Goal: Information Seeking & Learning: Learn about a topic

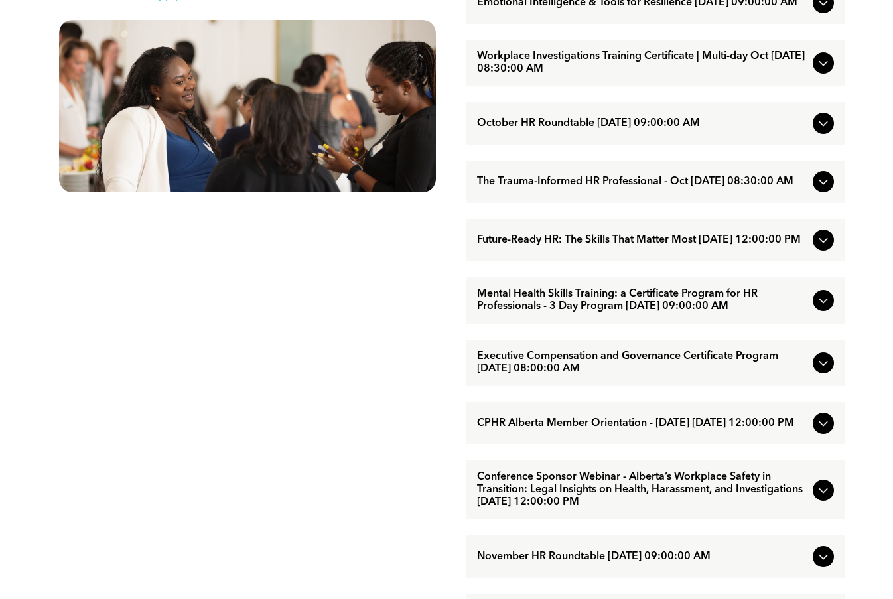
scroll to position [741, 0]
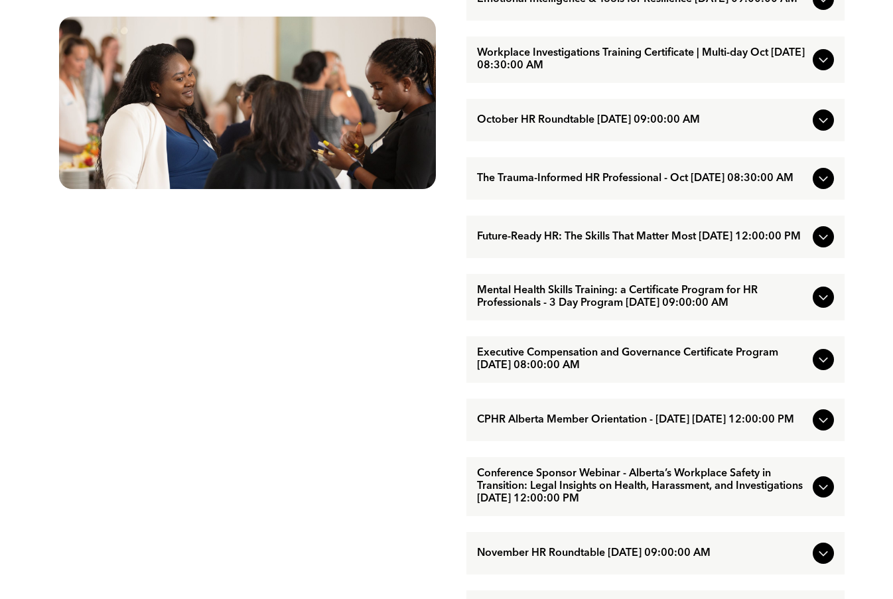
click at [825, 368] on icon at bounding box center [824, 360] width 16 height 16
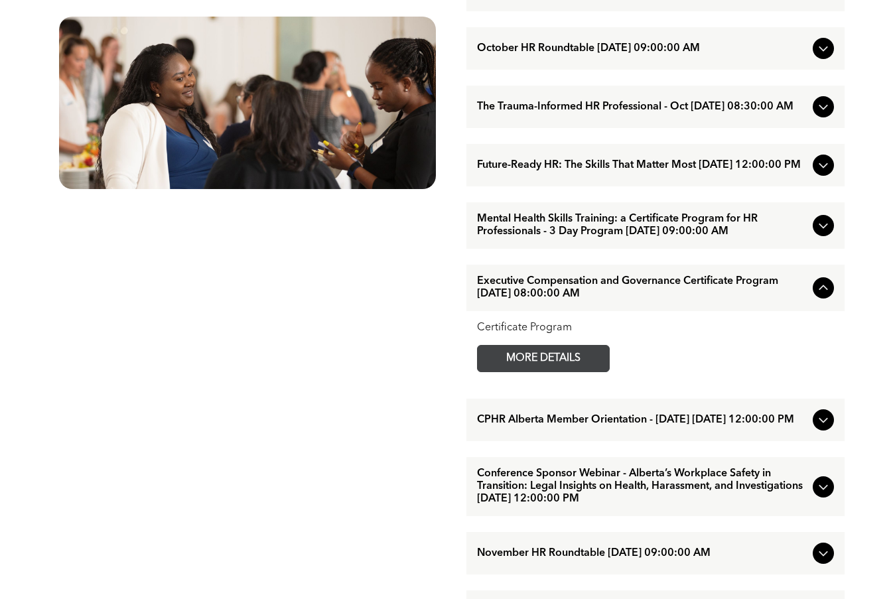
click at [522, 372] on span "MORE DETAILS" at bounding box center [543, 359] width 105 height 26
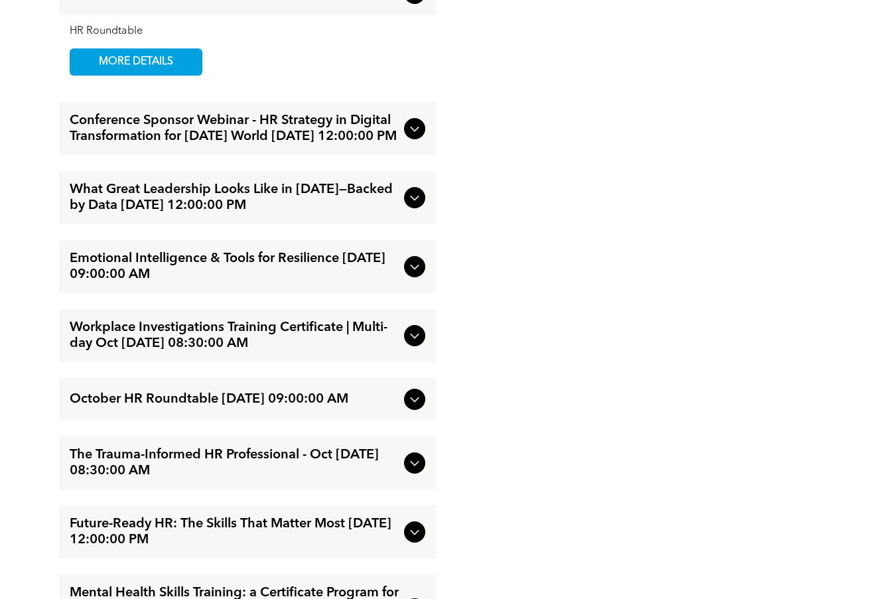
scroll to position [1682, 0]
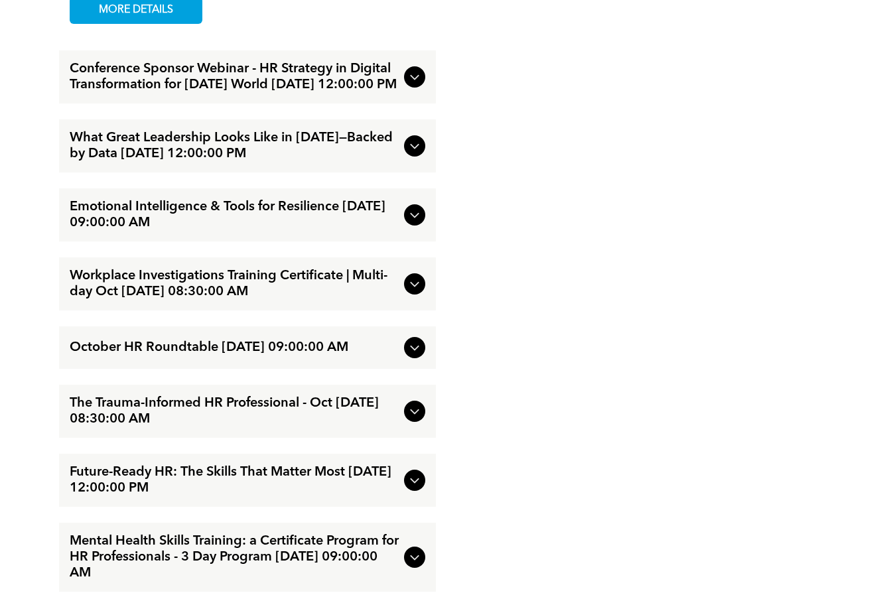
click at [358, 162] on span "What Great Leadership Looks Like in [DATE]—Backed by Data [DATE] 12:00:00 PM" at bounding box center [234, 146] width 329 height 32
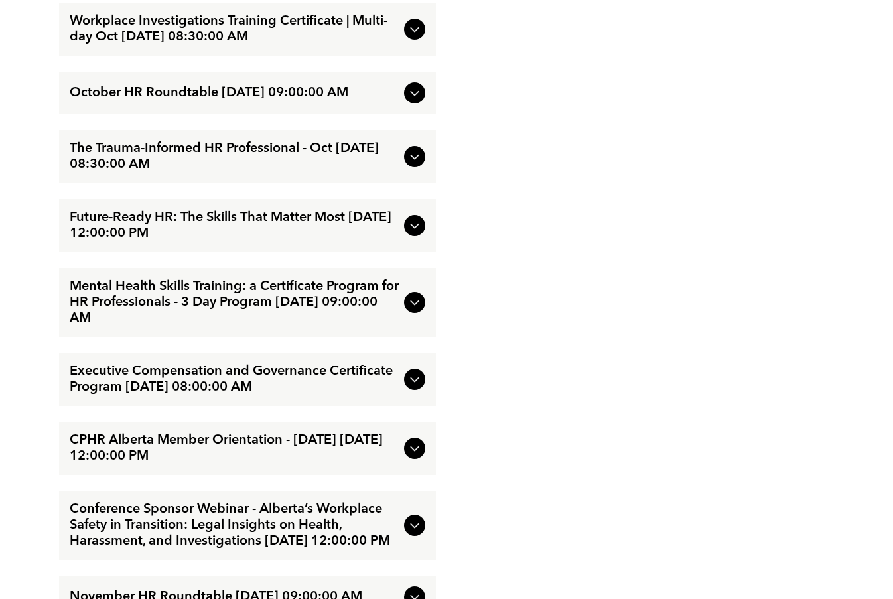
scroll to position [1942, 0]
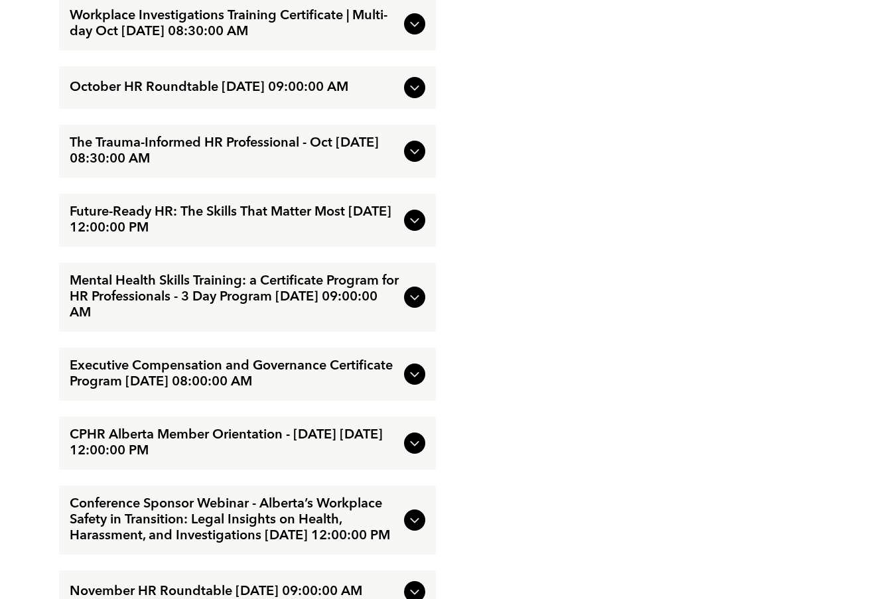
click at [344, 236] on span "Future-Ready HR: The Skills That Matter Most [DATE] 12:00:00 PM" at bounding box center [234, 220] width 329 height 32
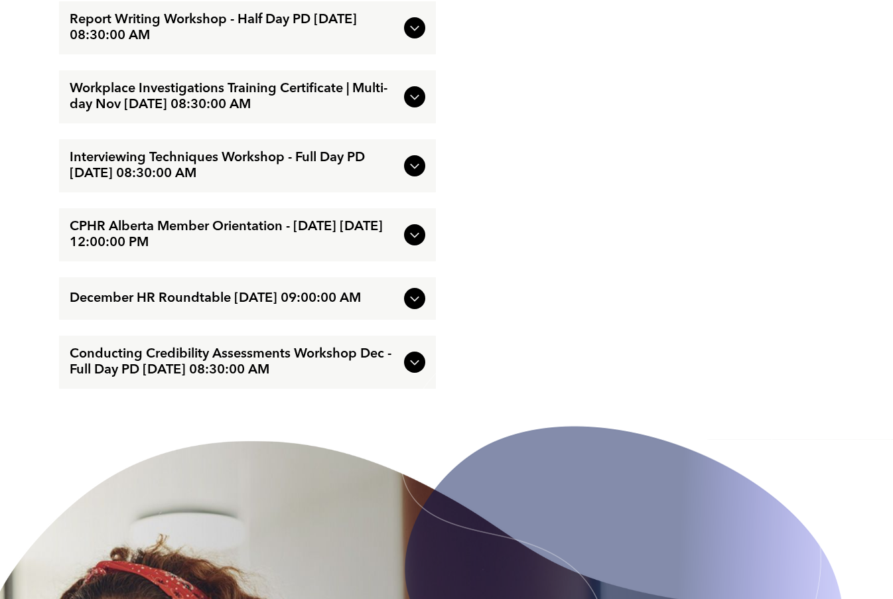
scroll to position [2573, 0]
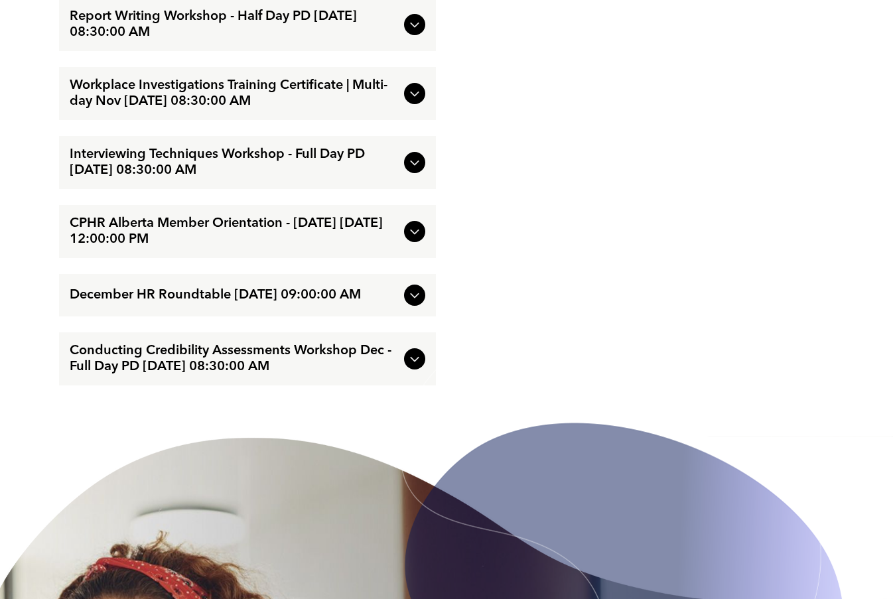
click at [325, 109] on span "Workplace Investigations Training Certificate | Multi-day Nov [DATE] 08:30:00 AM" at bounding box center [234, 94] width 329 height 32
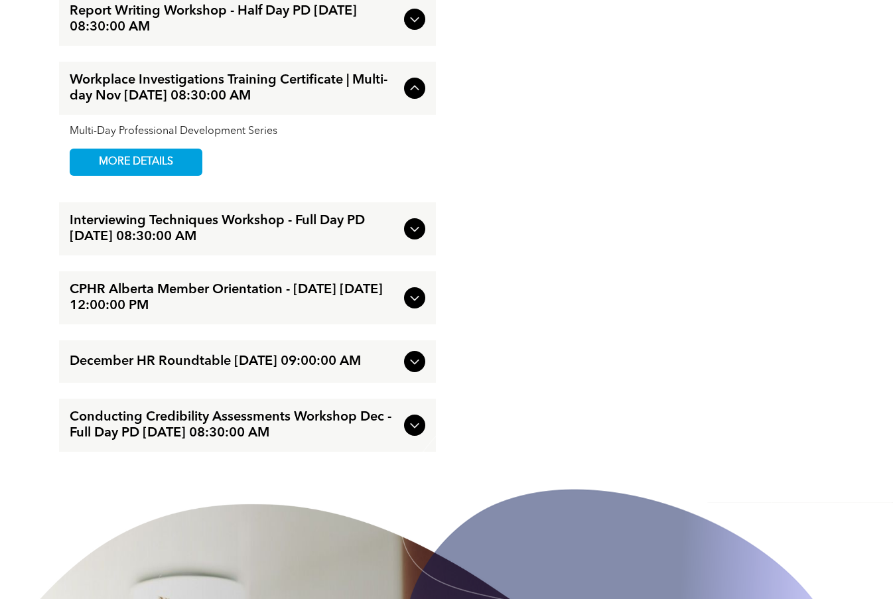
scroll to position [2502, 0]
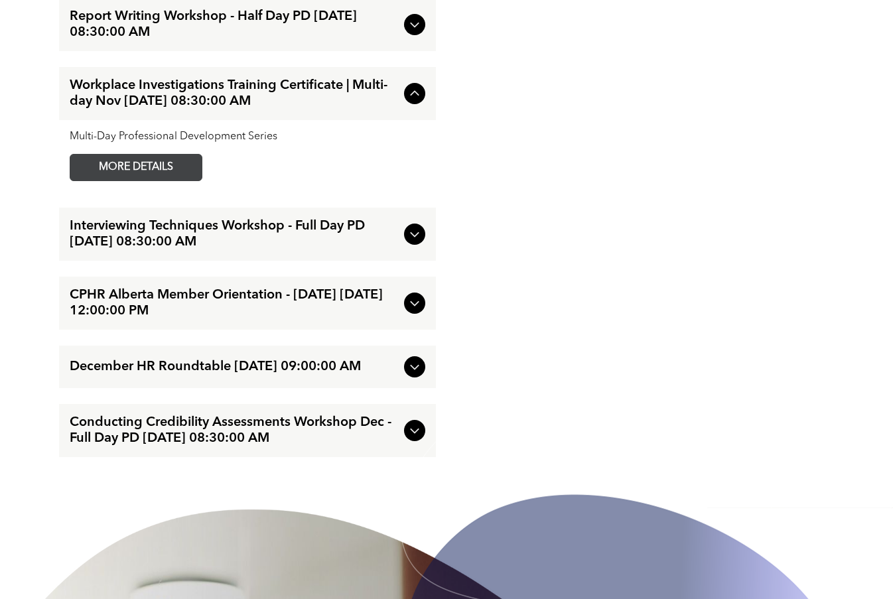
click at [161, 180] on span "MORE DETAILS" at bounding box center [136, 168] width 105 height 26
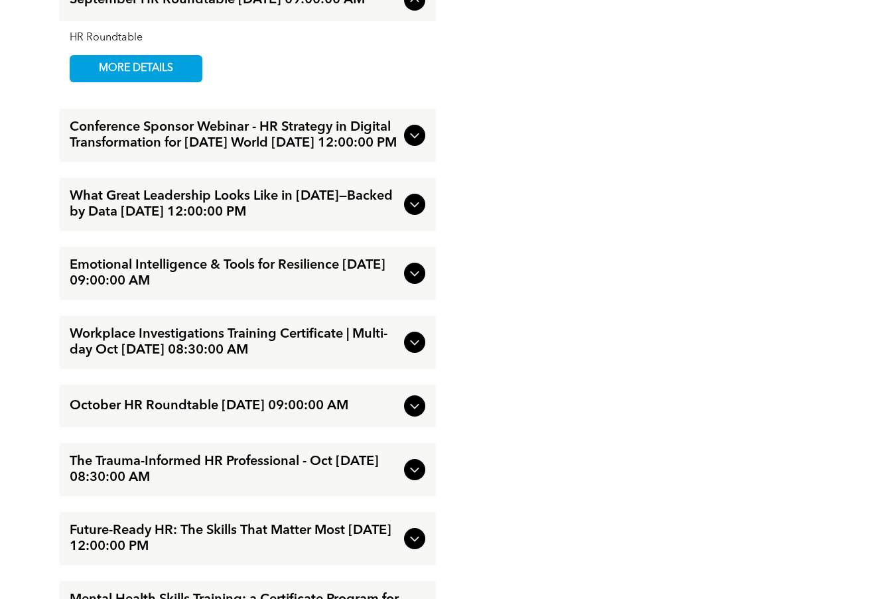
scroll to position [2150, 0]
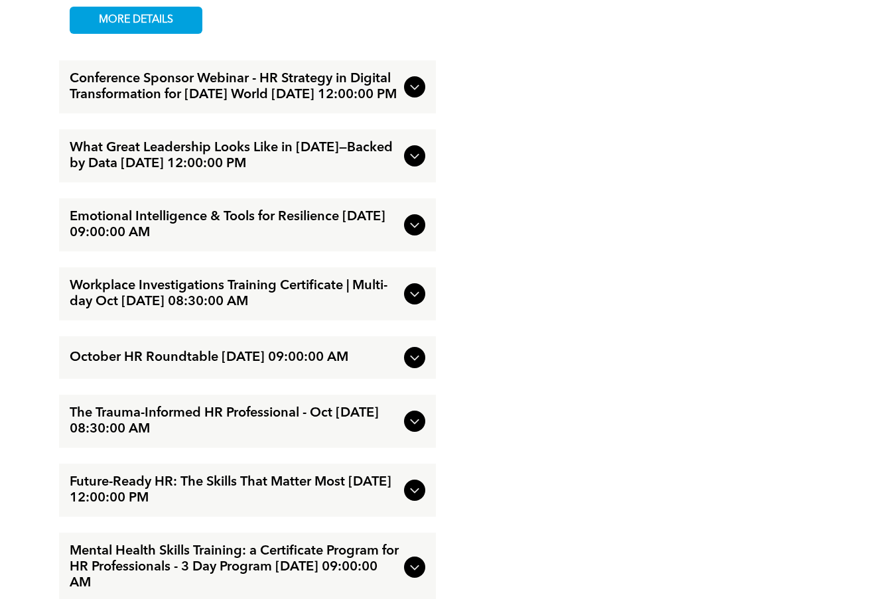
drag, startPoint x: 409, startPoint y: 192, endPoint x: 388, endPoint y: 190, distance: 22.1
click at [408, 164] on icon at bounding box center [415, 156] width 16 height 16
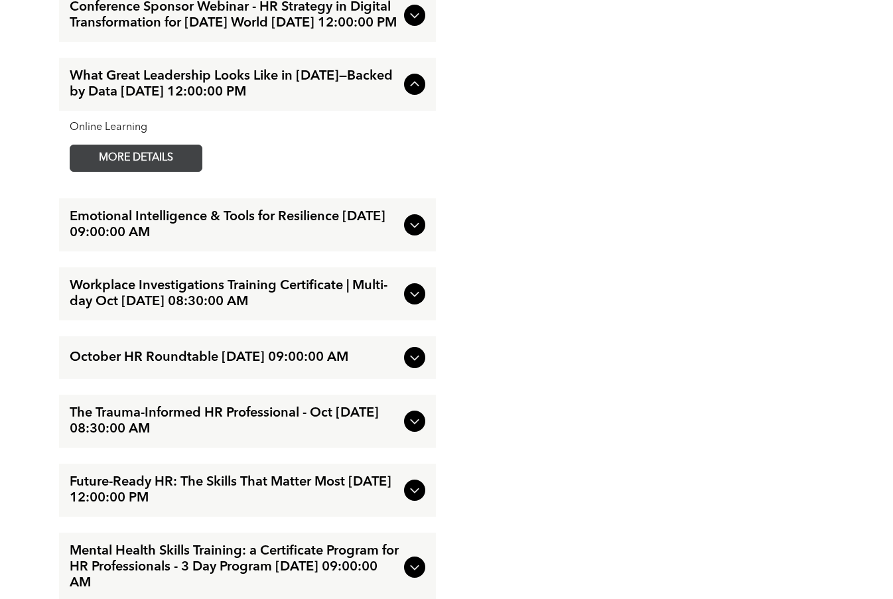
click at [180, 171] on span "MORE DETAILS" at bounding box center [136, 158] width 105 height 26
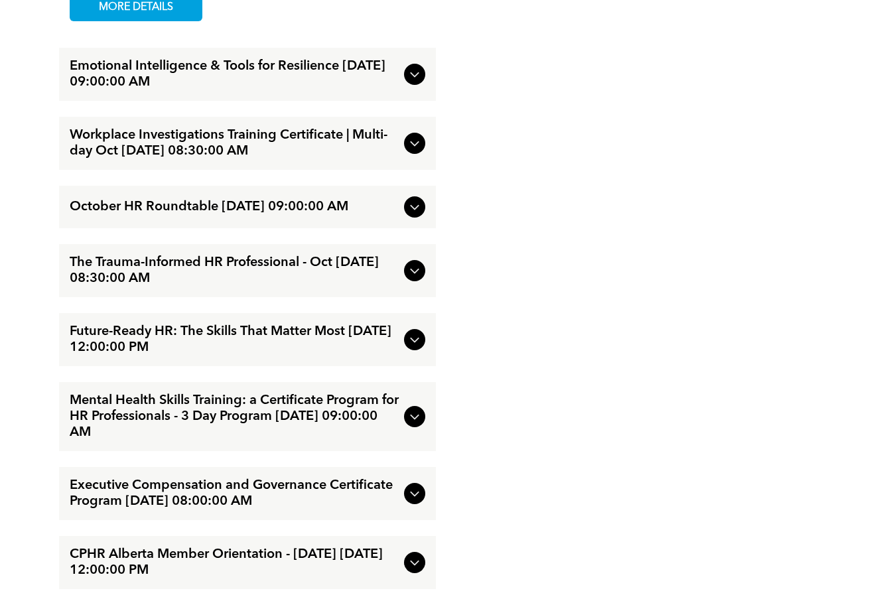
scroll to position [2305, 0]
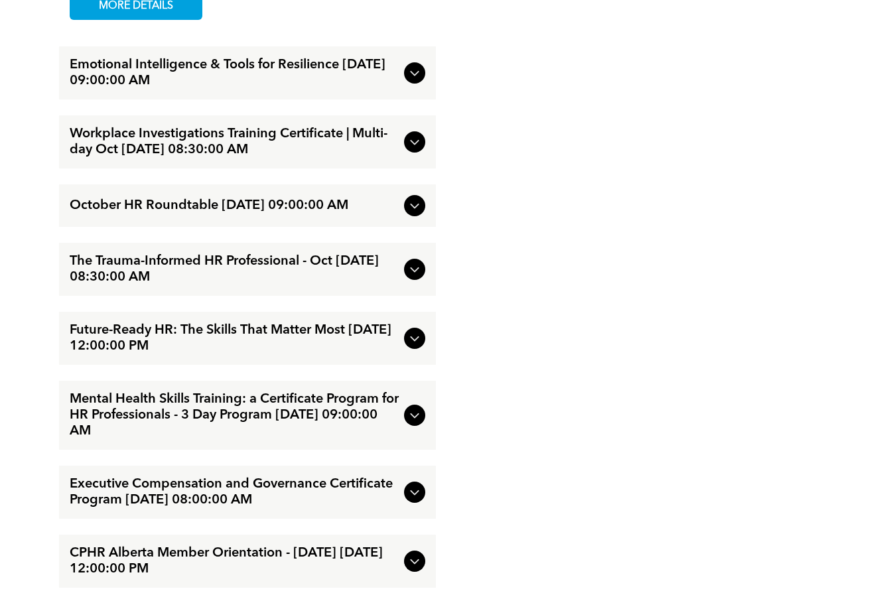
click at [356, 354] on span "Future-Ready HR: The Skills That Matter Most [DATE] 12:00:00 PM" at bounding box center [234, 338] width 329 height 32
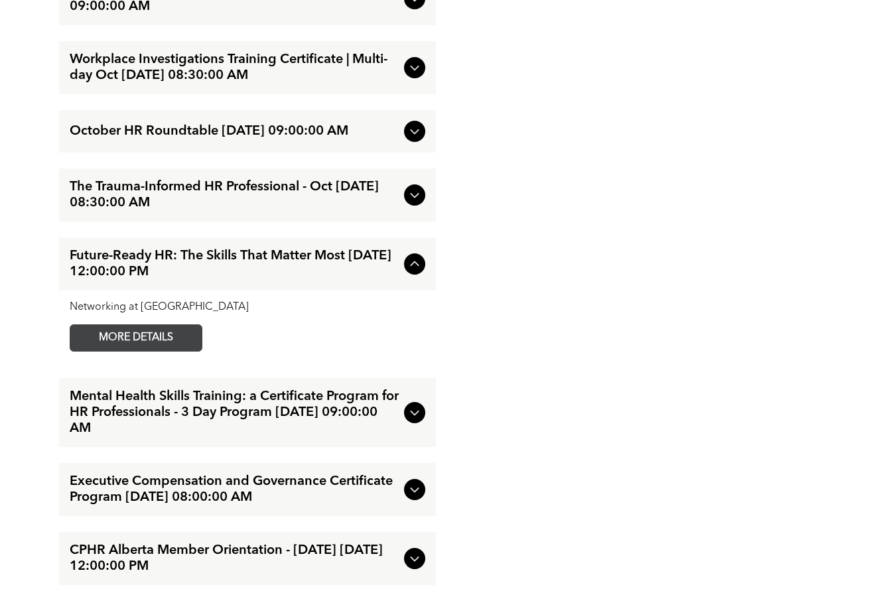
click at [194, 352] on link "MORE DETAILS" at bounding box center [136, 337] width 133 height 27
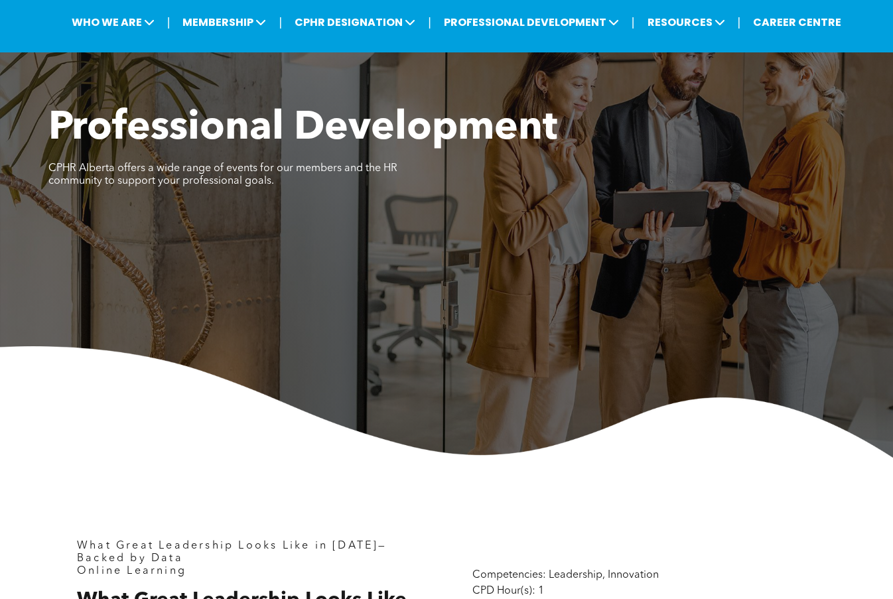
scroll to position [74, 0]
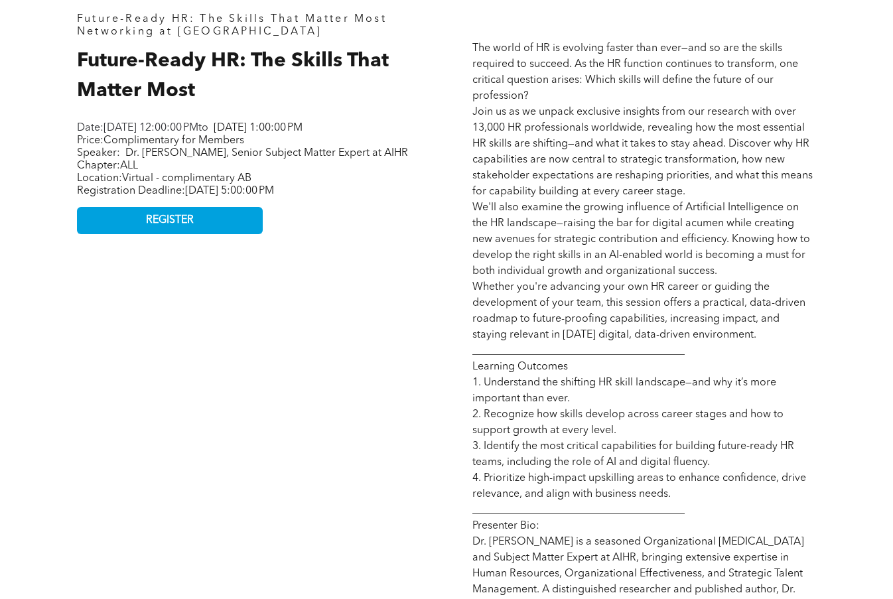
scroll to position [663, 0]
